Goal: Contribute content: Add original content to the website for others to see

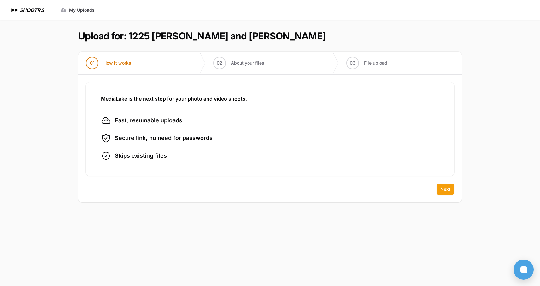
click at [445, 188] on span "Next" at bounding box center [445, 189] width 10 height 6
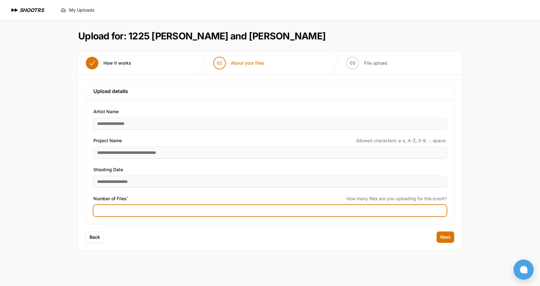
click at [131, 211] on input "Number of Files *" at bounding box center [269, 210] width 353 height 11
type input "***"
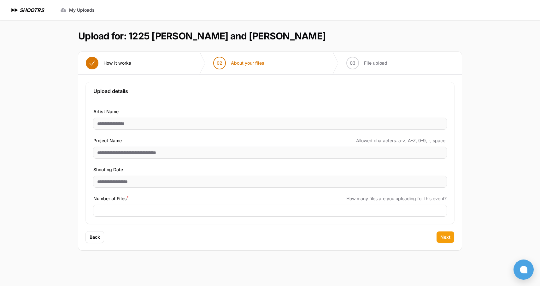
click at [446, 238] on span "Next" at bounding box center [445, 237] width 10 height 6
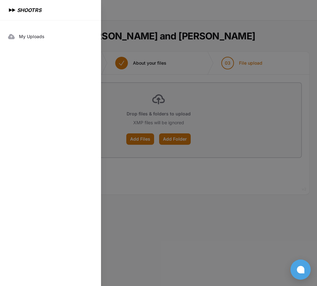
click at [231, 243] on div at bounding box center [158, 143] width 317 height 286
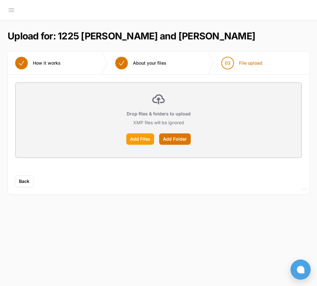
click at [142, 139] on label "Add Files" at bounding box center [140, 138] width 28 height 11
click at [0, 0] on input "Add Files" at bounding box center [0, 0] width 0 height 0
click at [139, 138] on label "Add Files" at bounding box center [140, 138] width 28 height 11
click at [0, 0] on input "Add Files" at bounding box center [0, 0] width 0 height 0
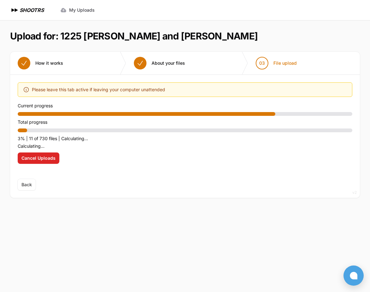
click at [46, 146] on p "Calculating..." at bounding box center [185, 146] width 334 height 8
click at [199, 221] on main "Upload for: 1225 [PERSON_NAME] and [PERSON_NAME] 01 How it works" at bounding box center [185, 155] width 370 height 271
click at [45, 158] on span "Cancel Uploads" at bounding box center [38, 158] width 34 height 6
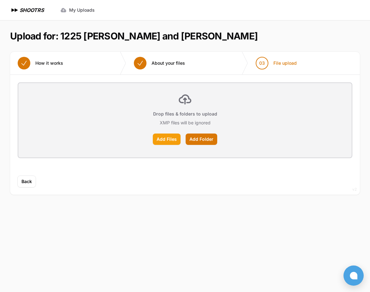
click at [169, 140] on label "Add Files" at bounding box center [167, 138] width 28 height 11
click at [0, 0] on input "Add Files" at bounding box center [0, 0] width 0 height 0
